Goal: Task Accomplishment & Management: Manage account settings

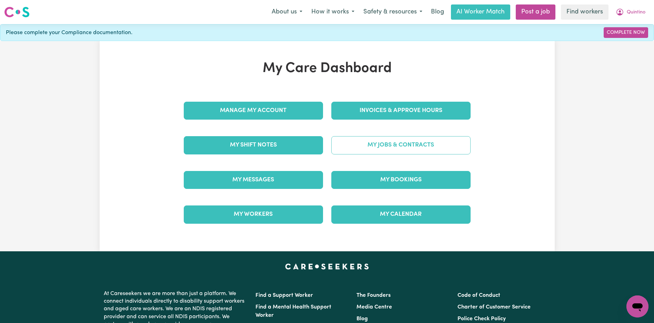
click at [381, 144] on link "My Jobs & Contracts" at bounding box center [400, 145] width 139 height 18
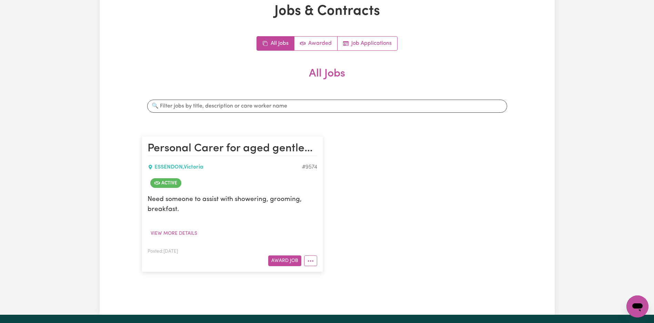
scroll to position [76, 0]
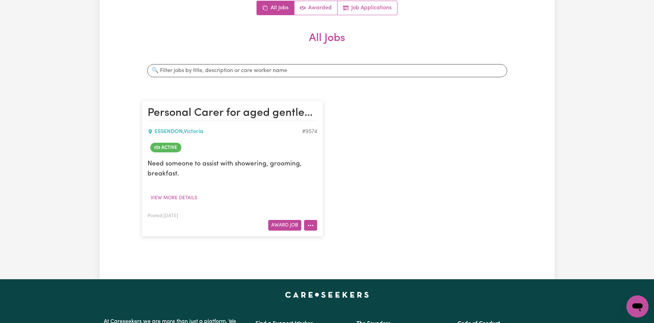
click at [312, 229] on button "More options" at bounding box center [310, 225] width 13 height 11
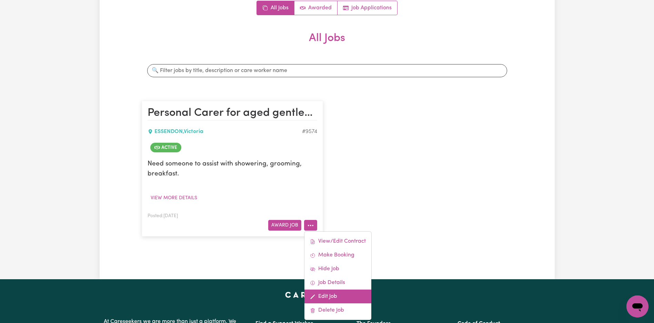
click at [336, 298] on link "Edit Job" at bounding box center [337, 297] width 67 height 14
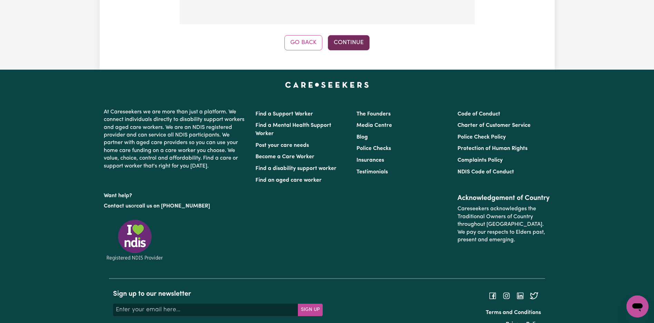
click at [357, 41] on button "Continue" at bounding box center [349, 42] width 42 height 15
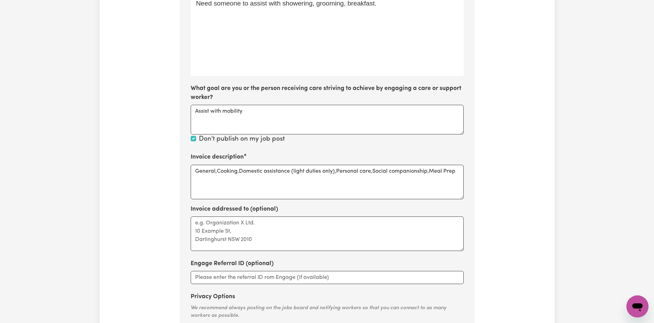
scroll to position [324, 0]
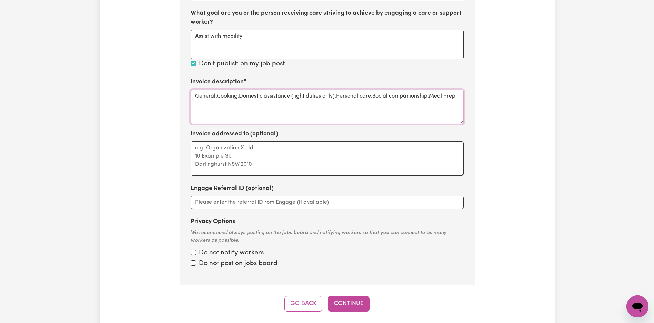
click at [327, 95] on textarea "General,Cooking,Domestic assistance (light duties only),Personal care,Social co…" at bounding box center [327, 107] width 273 height 34
paste textarea "Personal care"
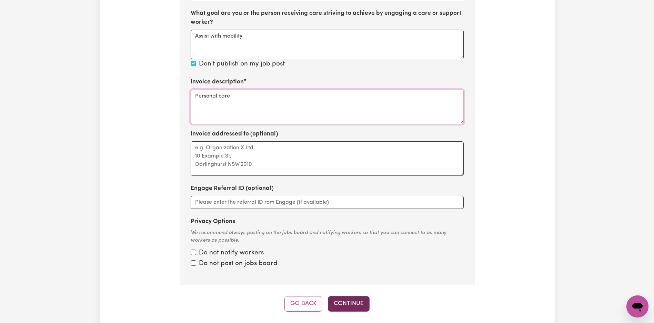
type textarea "Personal care"
click at [350, 296] on button "Continue" at bounding box center [349, 303] width 42 height 15
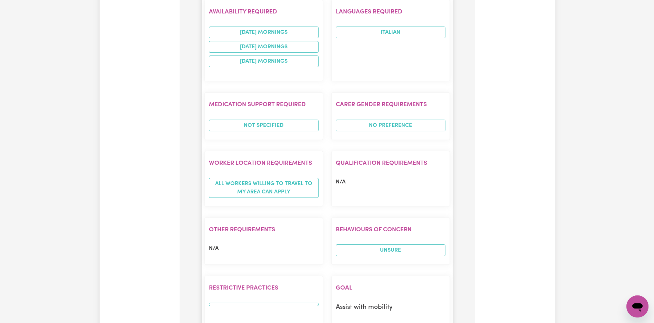
scroll to position [649, 0]
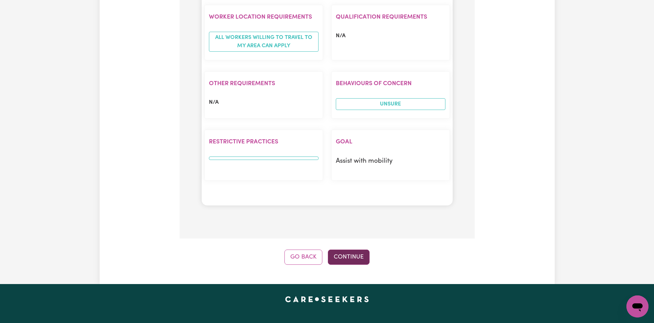
click at [354, 260] on button "Continue" at bounding box center [349, 257] width 42 height 15
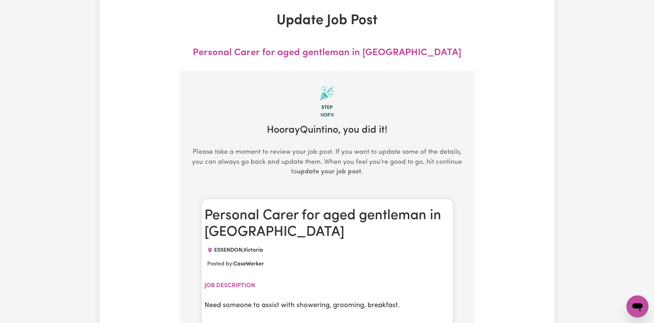
scroll to position [0, 0]
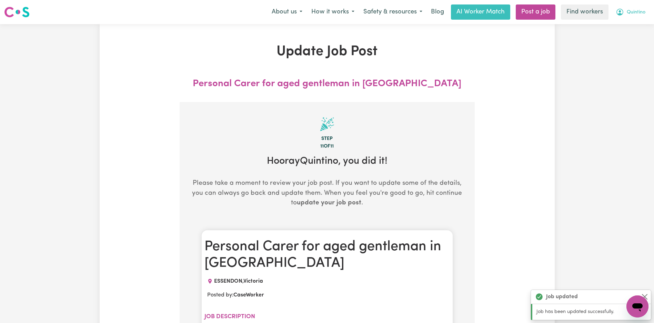
click at [636, 13] on span "Quintino" at bounding box center [636, 13] width 19 height 8
click at [623, 41] on link "Logout" at bounding box center [622, 39] width 54 height 13
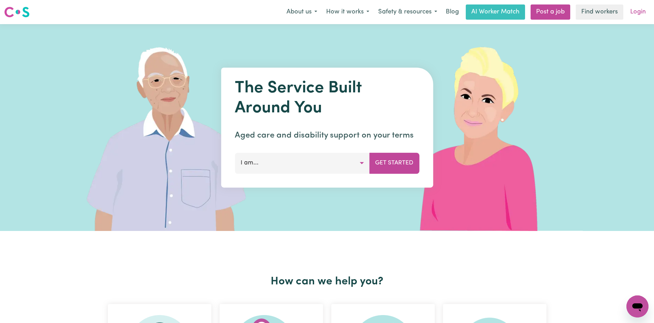
click at [635, 11] on link "Login" at bounding box center [638, 11] width 24 height 15
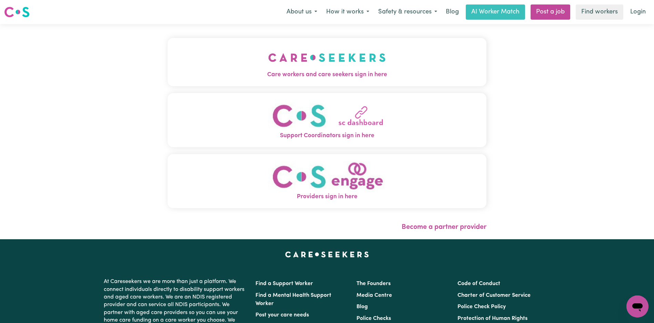
click at [268, 56] on img "Care workers and care seekers sign in here" at bounding box center [327, 58] width 118 height 26
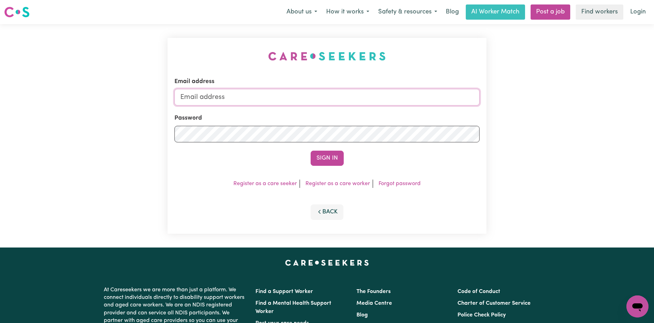
click at [298, 97] on input "Email address" at bounding box center [326, 97] width 305 height 17
paste input "[EMAIL_ADDRESS][DOMAIN_NAME]"
type input "[EMAIL_ADDRESS][DOMAIN_NAME]"
click at [331, 157] on button "Sign In" at bounding box center [327, 158] width 33 height 15
